Goal: Find specific page/section: Find specific page/section

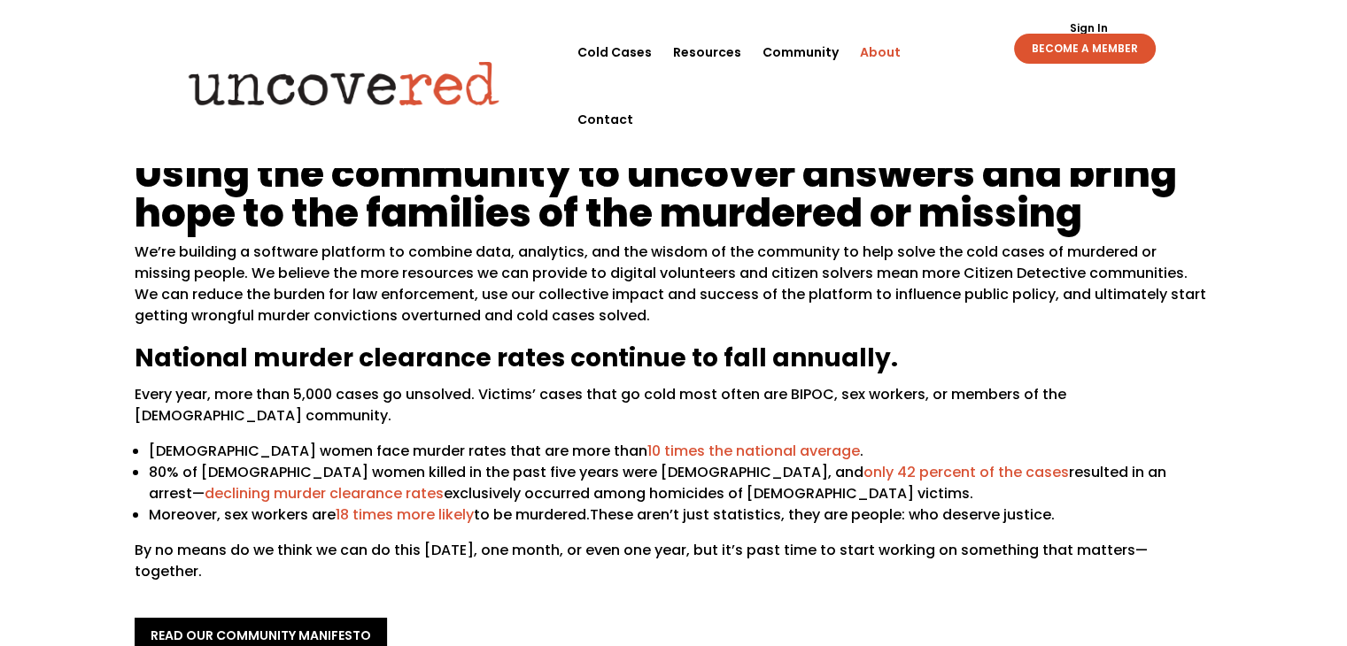
click at [944, 50] on div "Sign Out Sign In BECOME A MEMBER Sign Out Sign In BECOME A MEMBER" at bounding box center [1058, 41] width 244 height 45
click at [633, 86] on link "Contact" at bounding box center [605, 119] width 56 height 67
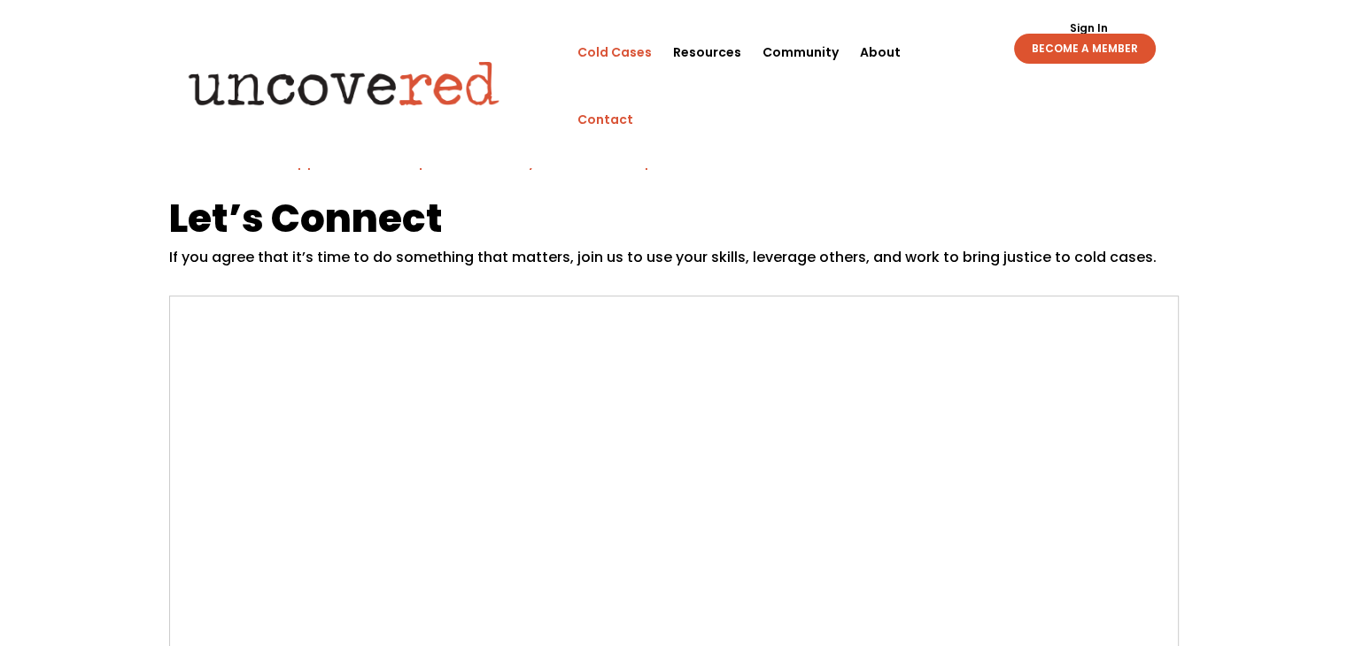
click at [606, 50] on link "Cold Cases" at bounding box center [614, 52] width 74 height 67
